Goal: Task Accomplishment & Management: Use online tool/utility

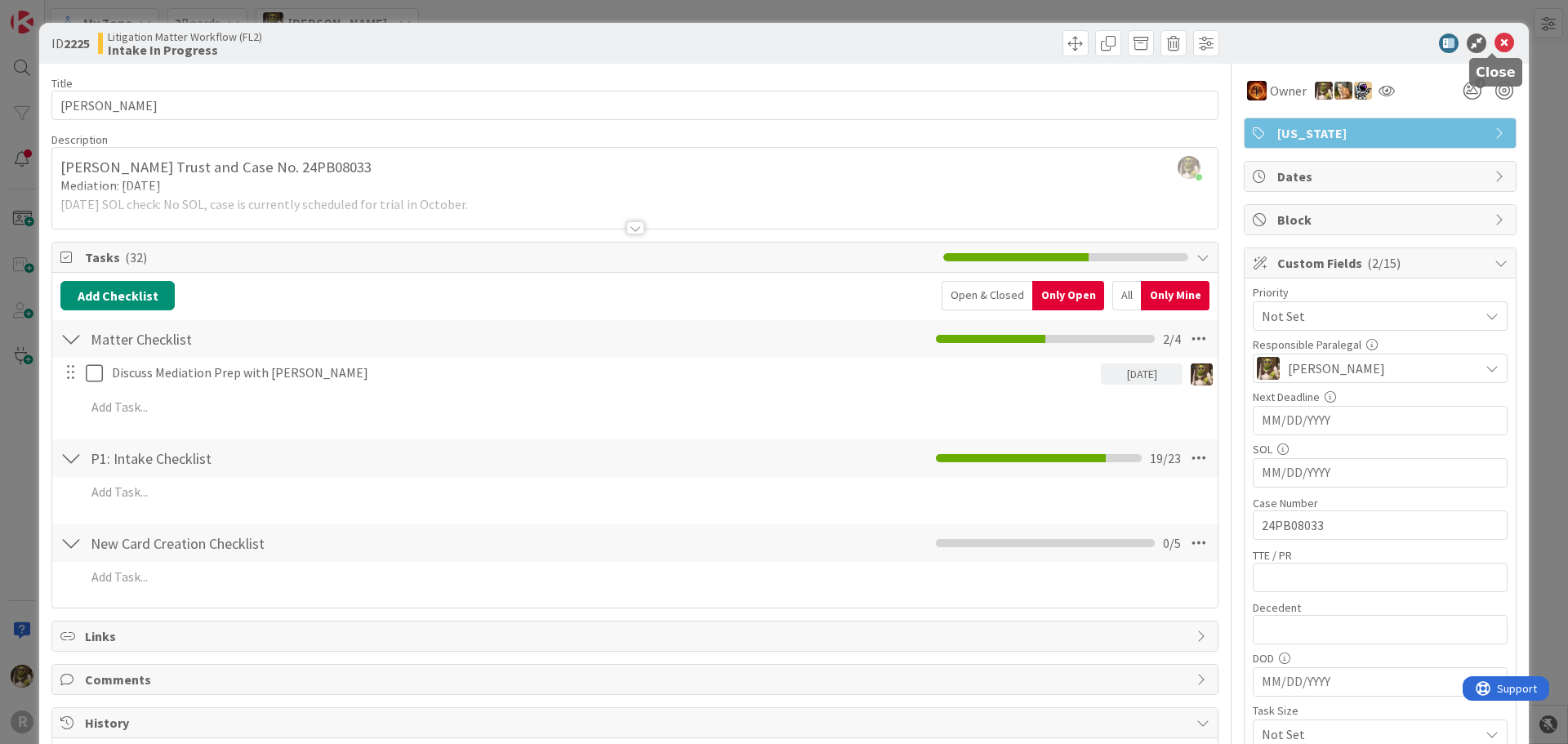
click at [1496, 44] on icon at bounding box center [1504, 43] width 20 height 20
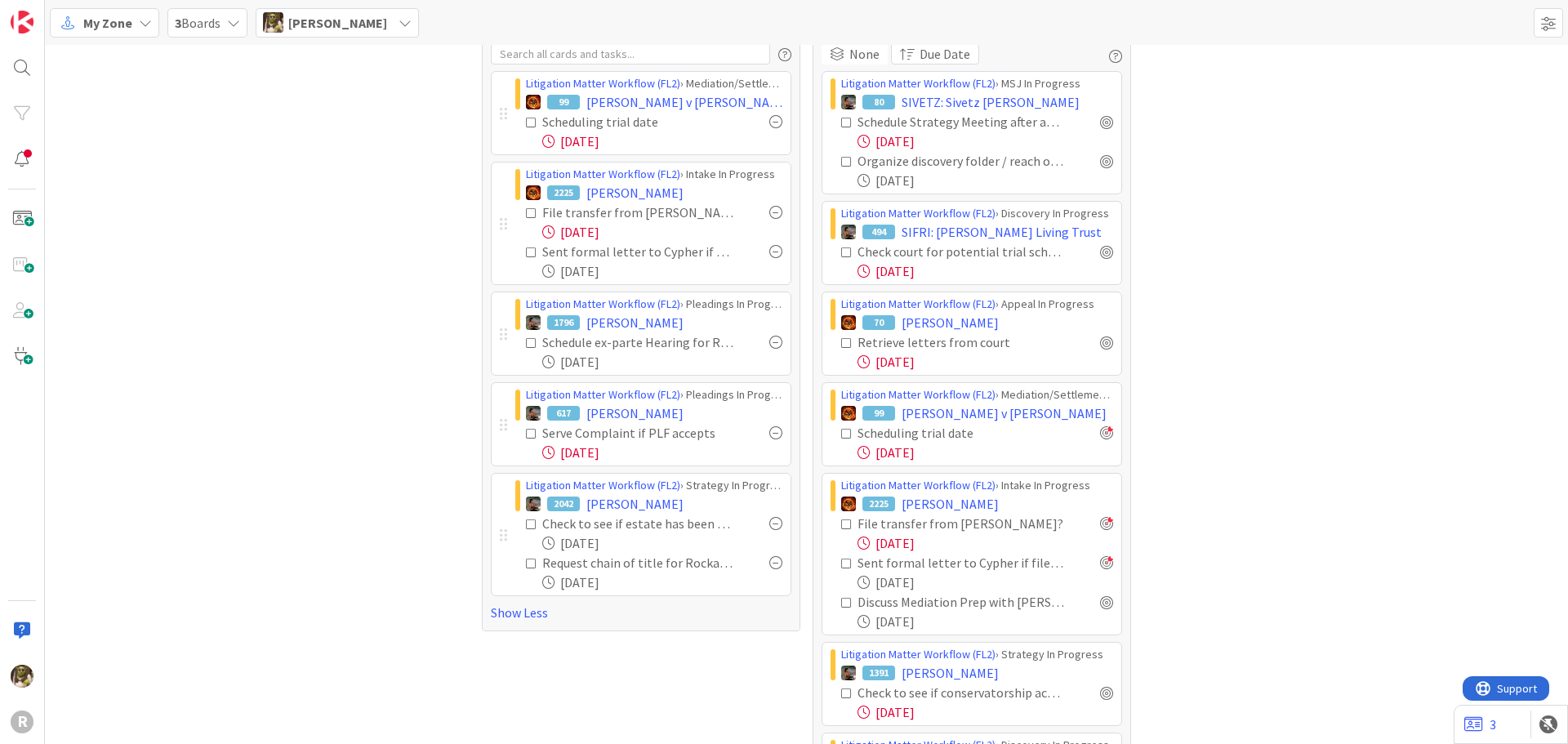
scroll to position [82, 0]
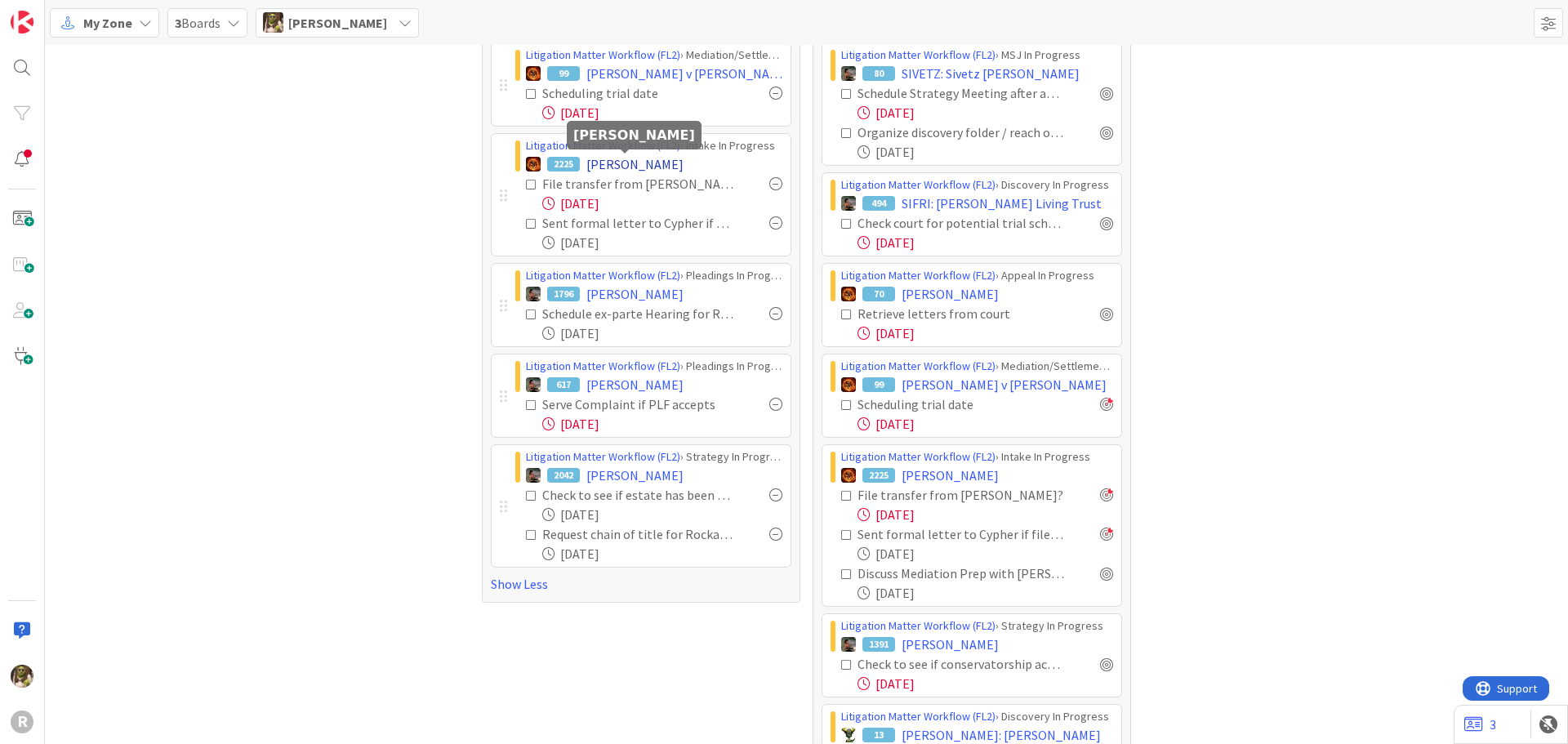
click at [618, 162] on span "[PERSON_NAME]" at bounding box center [634, 163] width 98 height 20
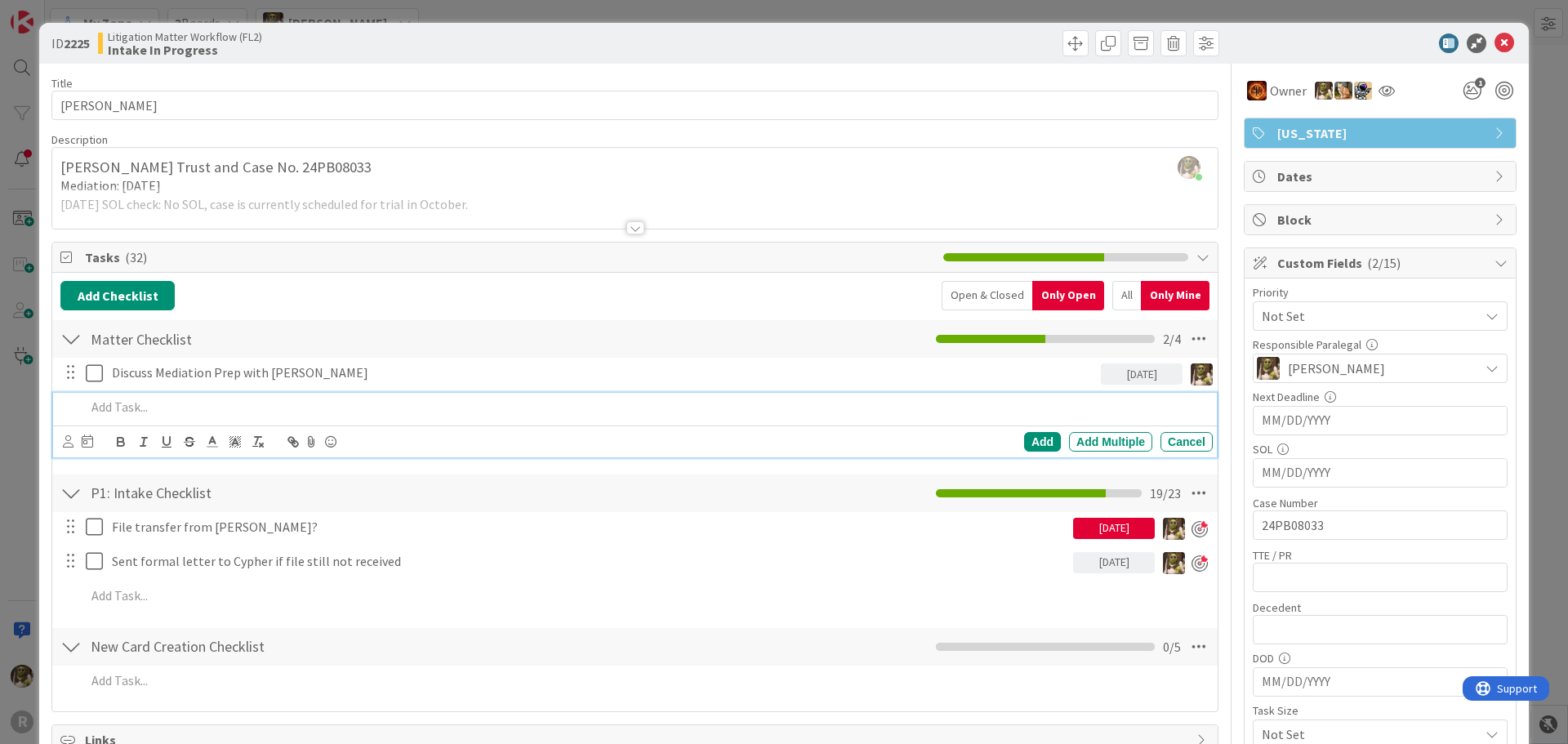
click at [143, 407] on p at bounding box center [646, 407] width 1120 height 19
click at [67, 437] on icon at bounding box center [68, 441] width 10 height 12
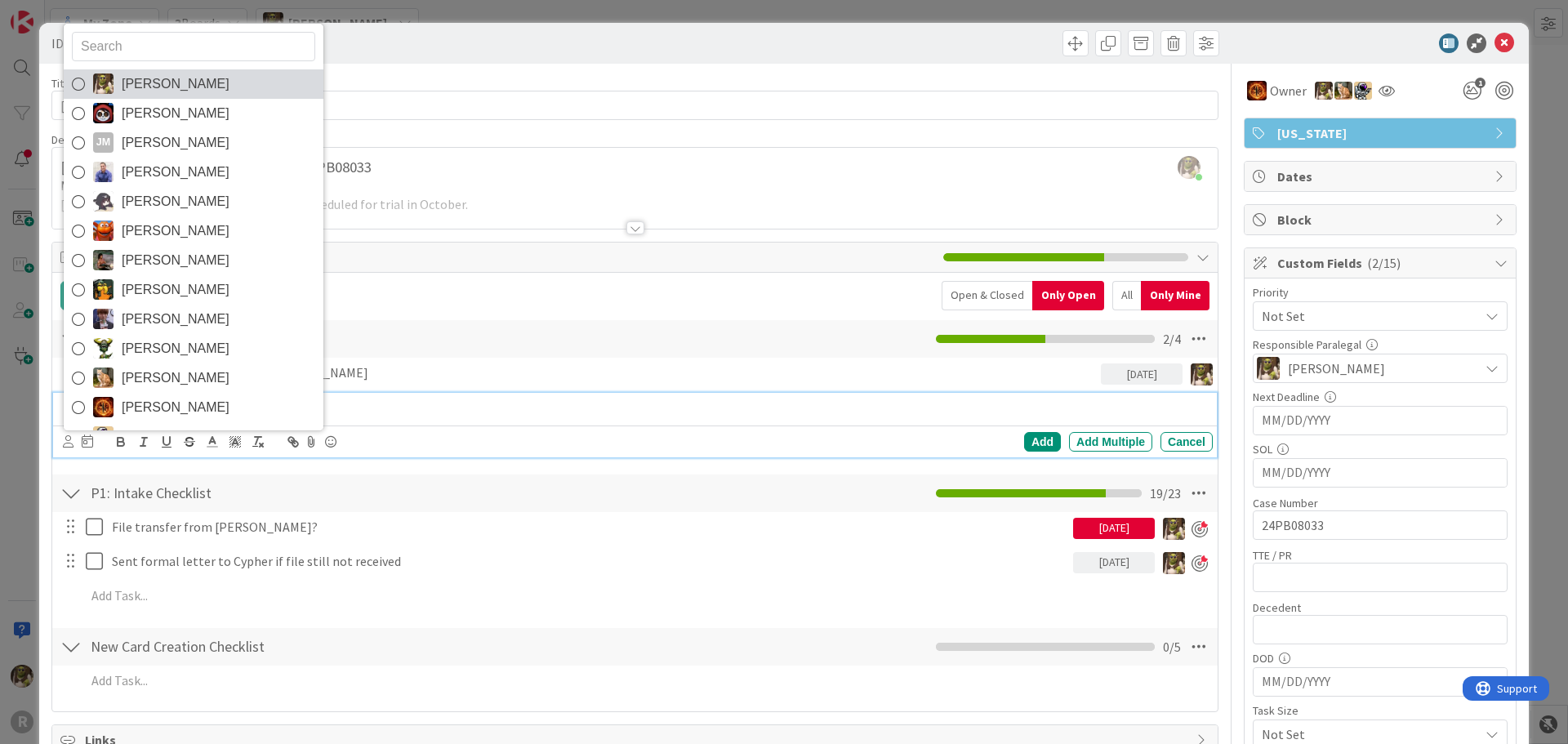
click at [205, 91] on link "[PERSON_NAME]" at bounding box center [194, 85] width 260 height 30
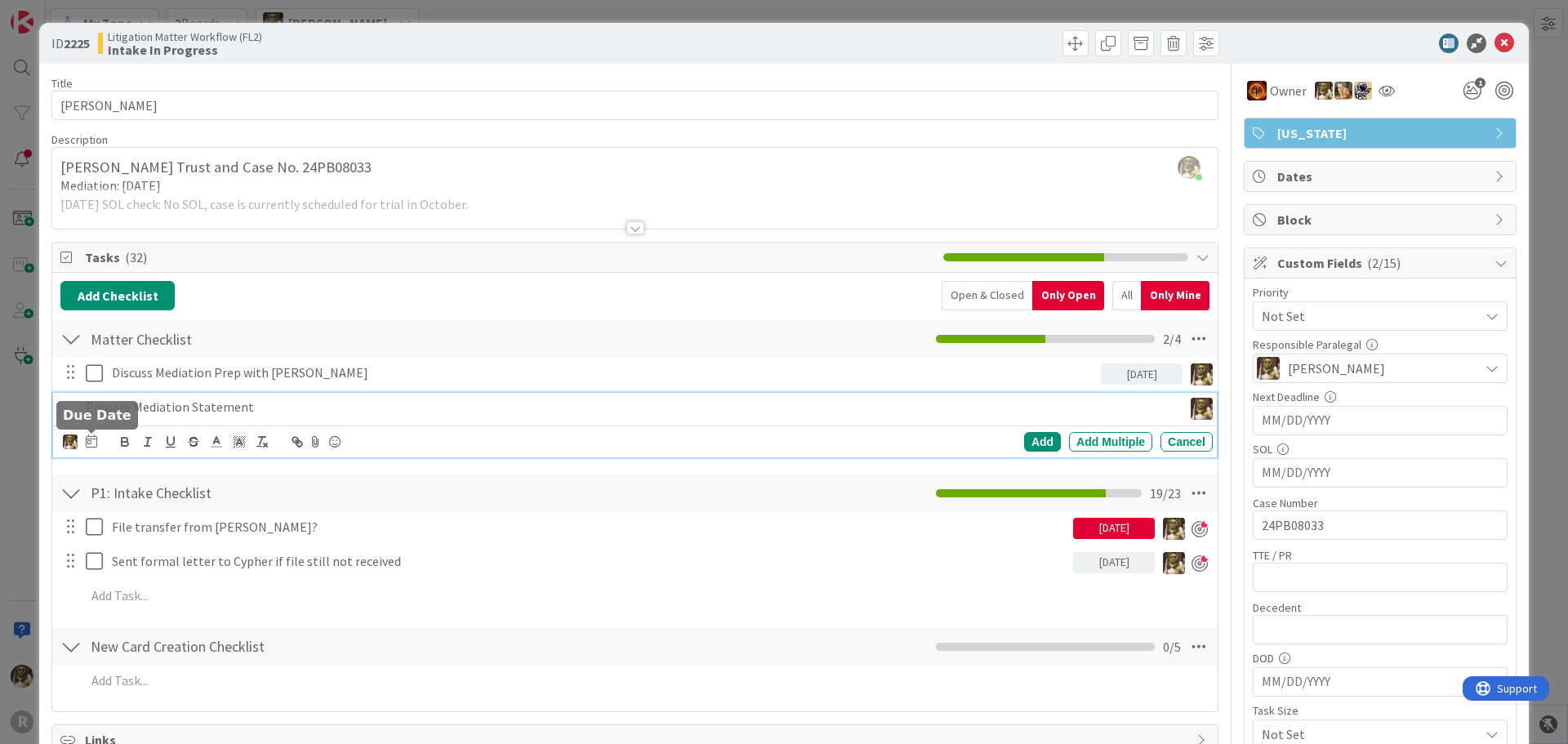
click at [91, 441] on icon at bounding box center [91, 441] width 11 height 13
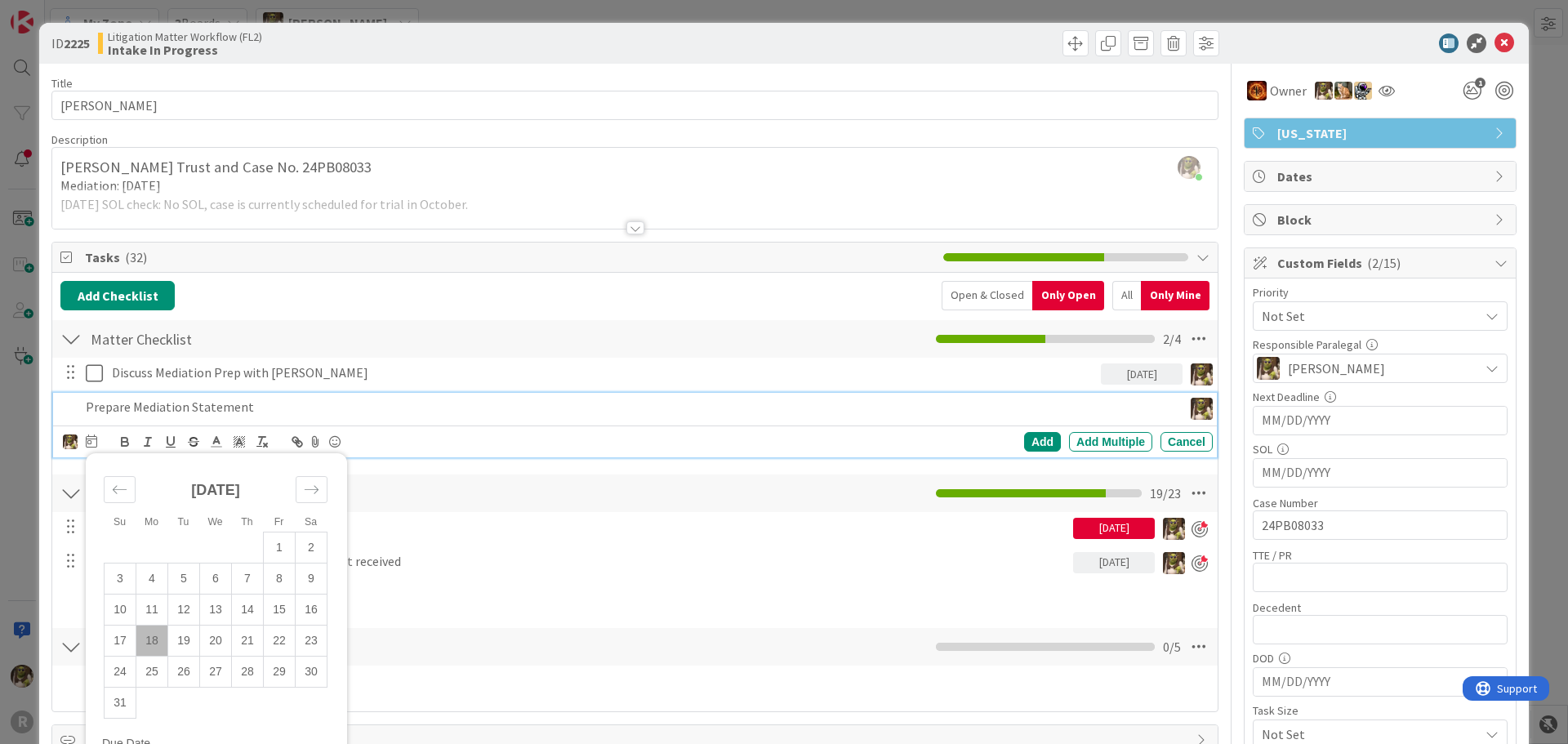
click at [156, 639] on td "18" at bounding box center [152, 640] width 32 height 31
click at [1026, 437] on div "Add" at bounding box center [1043, 441] width 37 height 20
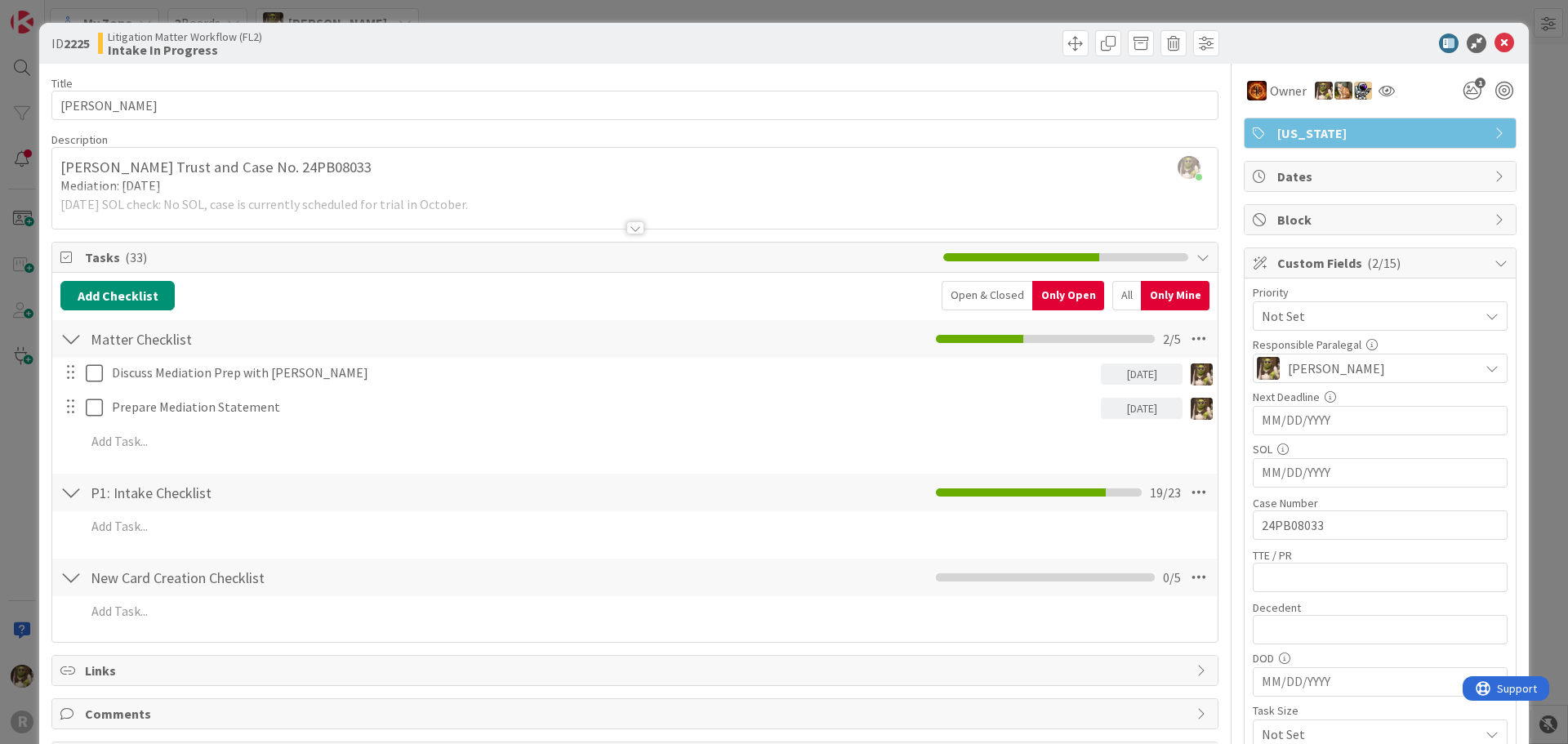
click at [634, 232] on div at bounding box center [634, 228] width 18 height 13
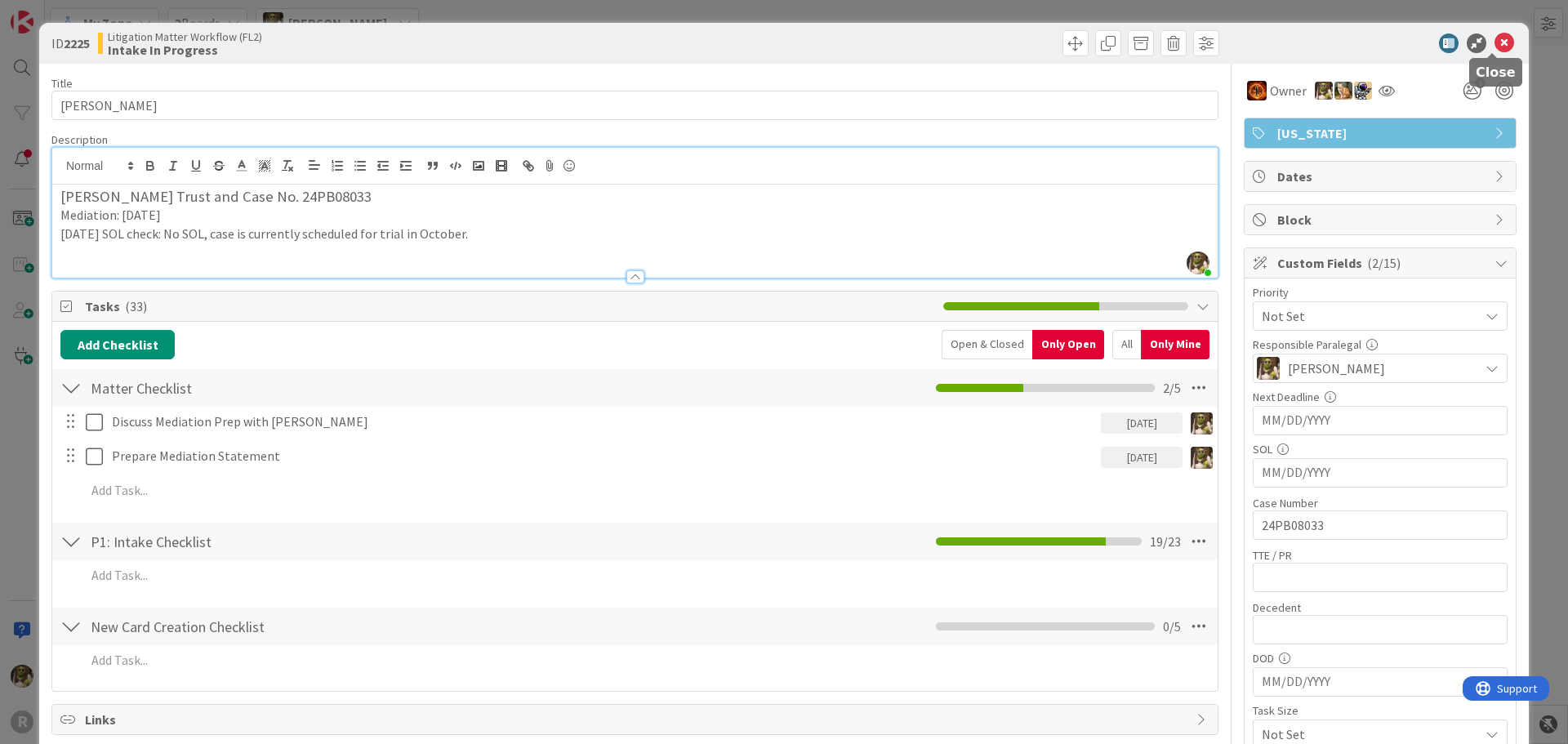
click at [1495, 43] on icon at bounding box center [1504, 43] width 20 height 20
